Goal: Complete application form

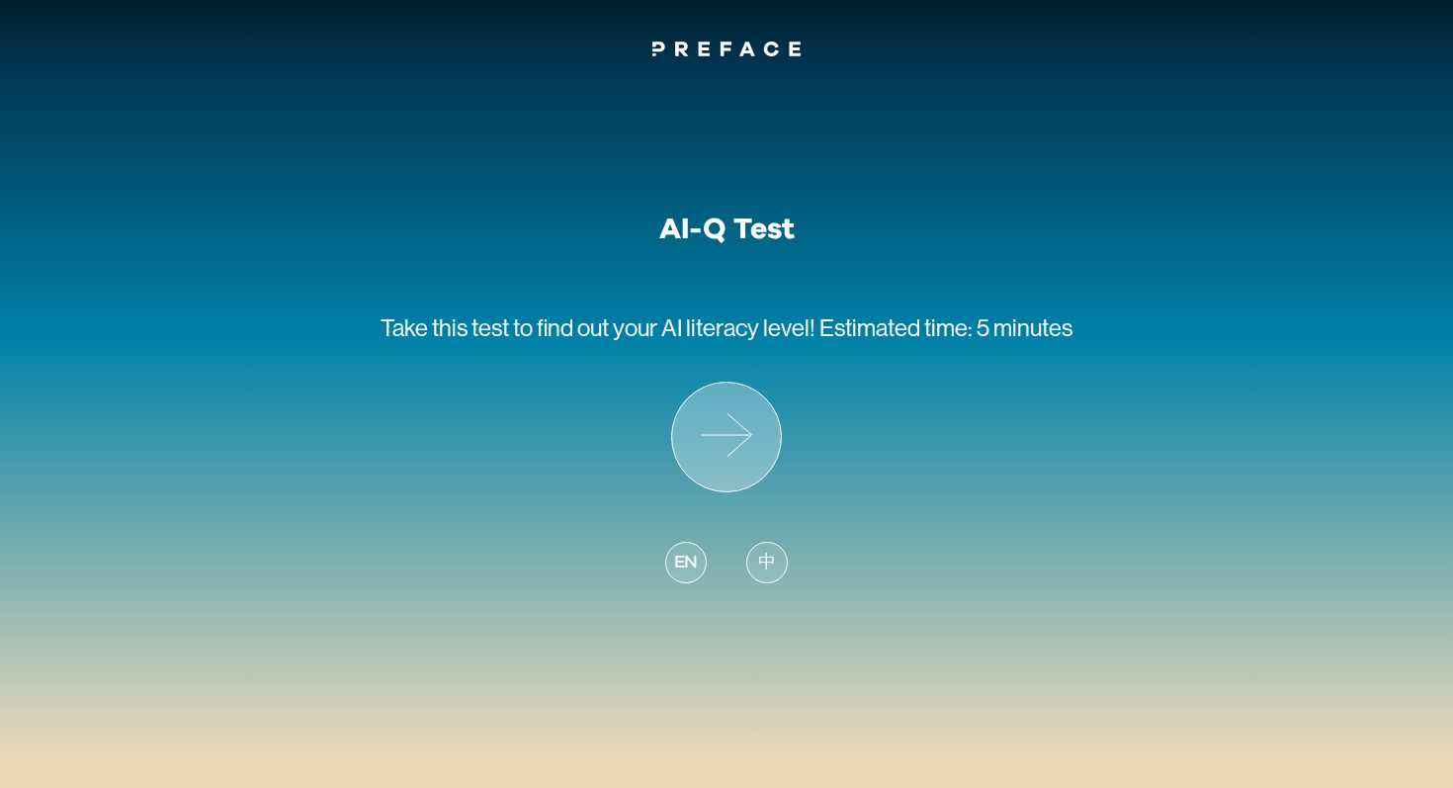
click at [716, 417] on icon at bounding box center [726, 436] width 109 height 109
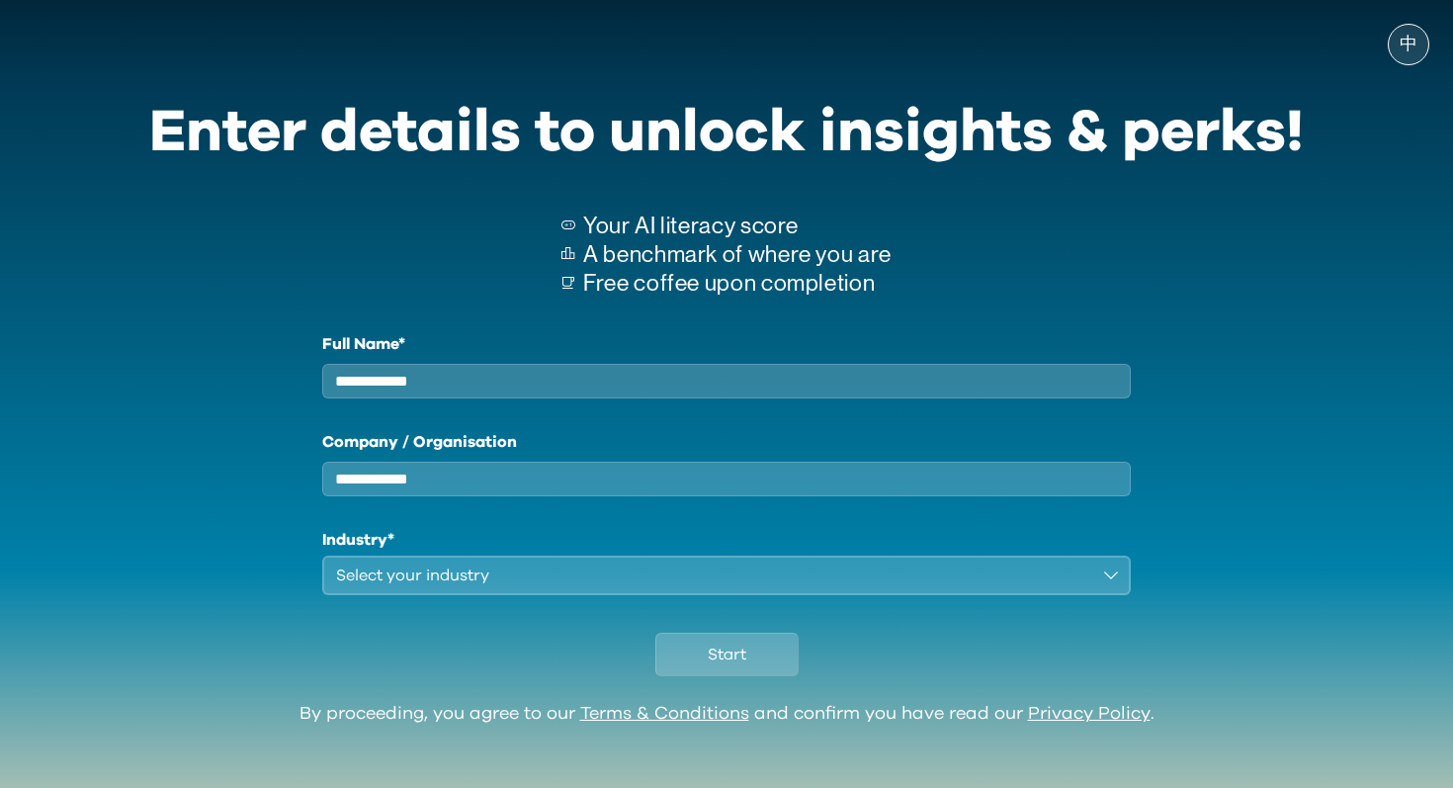
click at [532, 371] on input "Full Name*" at bounding box center [726, 381] width 808 height 35
